Goal: Contribute content

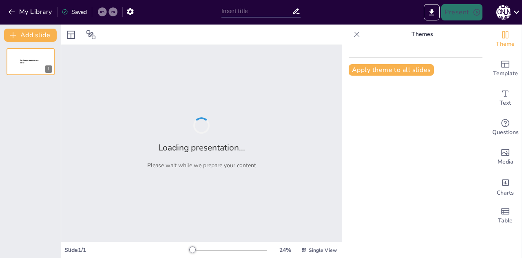
type input "The Atmosphere: Our Giant Chemical Playground"
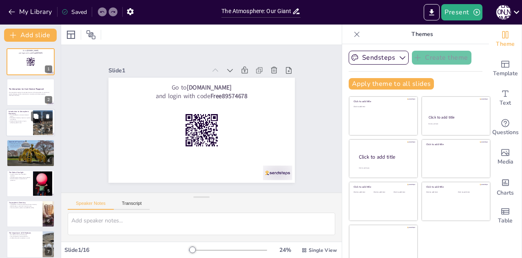
click at [22, 124] on div at bounding box center [30, 123] width 49 height 28
checkbox input "true"
type textarea "Understanding the atmosphere as a dynamic chemical reactor is fundamental to gr…"
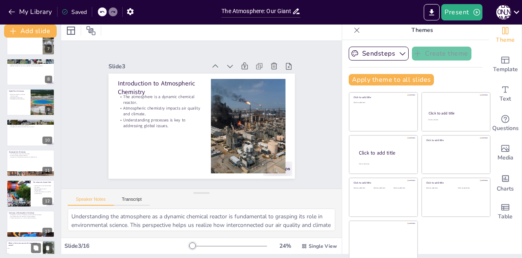
scroll to position [279, 0]
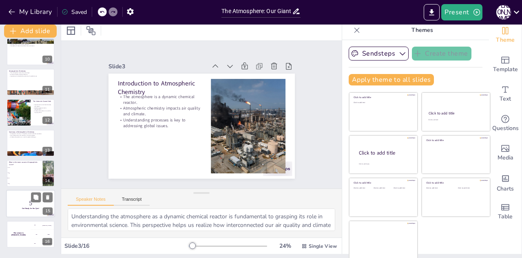
click at [32, 209] on strong "Get Ready for the Quiz!" at bounding box center [30, 208] width 17 height 2
checkbox input "true"
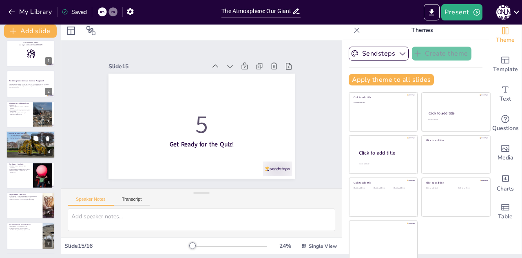
scroll to position [0, 0]
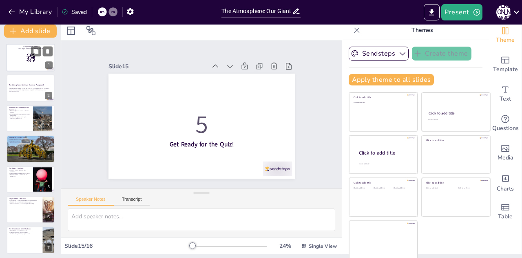
click at [18, 53] on div at bounding box center [30, 58] width 49 height 28
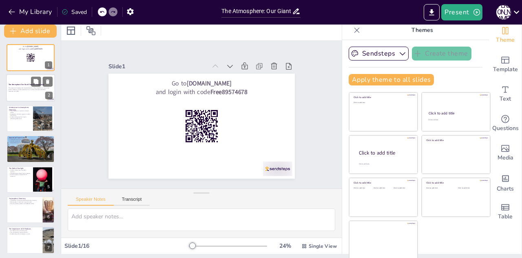
click at [18, 91] on p "Generated with [URL]" at bounding box center [31, 91] width 44 height 2
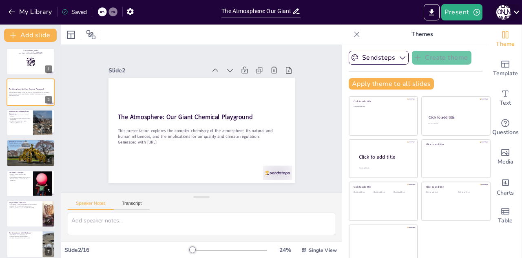
click at [500, 12] on div "[PERSON_NAME]" at bounding box center [504, 12] width 15 height 15
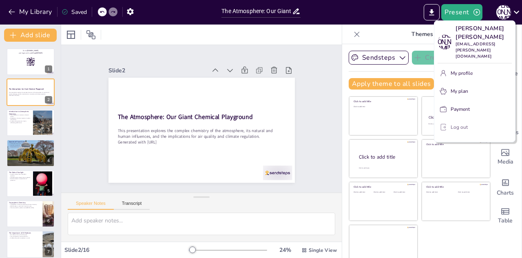
click at [464, 123] on p "Log out" at bounding box center [459, 126] width 17 height 7
checkbox input "true"
